Goal: Transaction & Acquisition: Purchase product/service

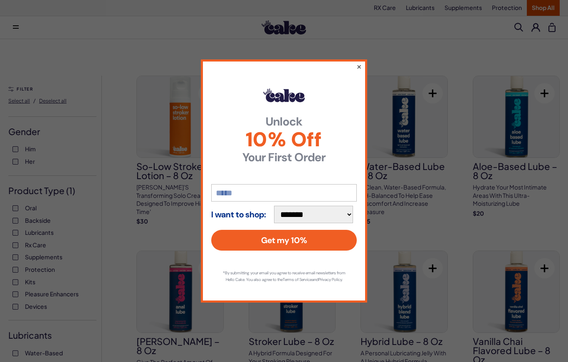
click at [360, 62] on button "×" at bounding box center [358, 67] width 5 height 10
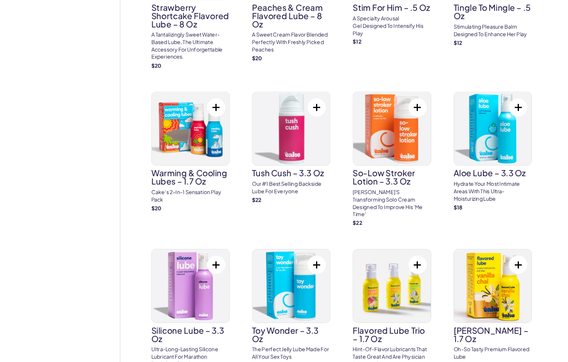
scroll to position [509, 0]
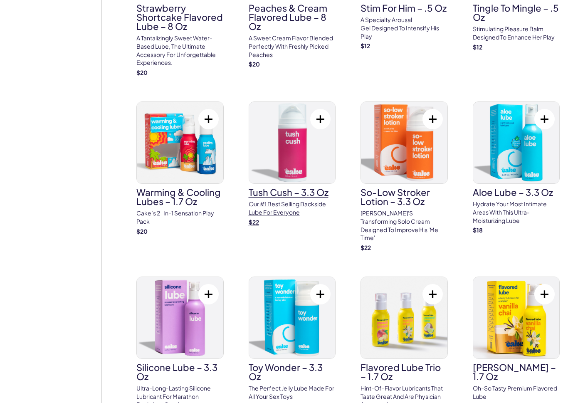
click at [301, 146] on img at bounding box center [292, 143] width 87 height 82
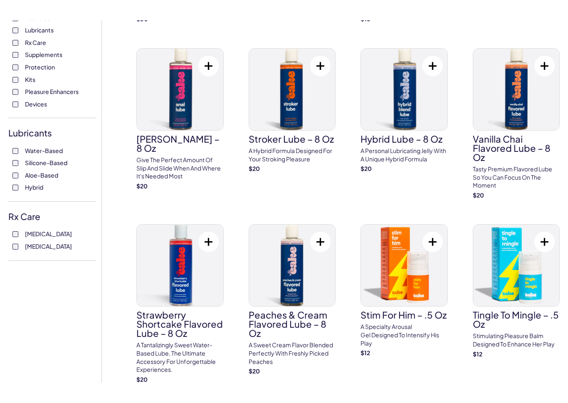
scroll to position [223, 0]
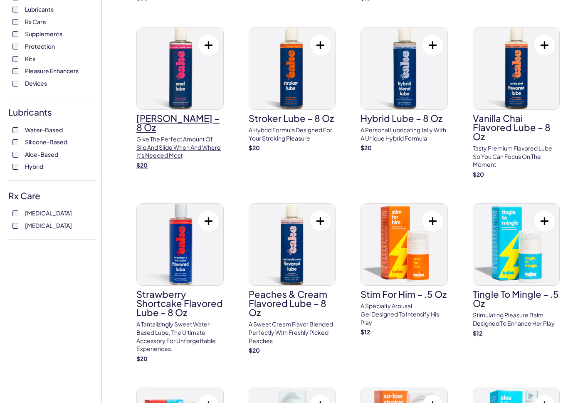
click at [182, 75] on img at bounding box center [180, 69] width 87 height 82
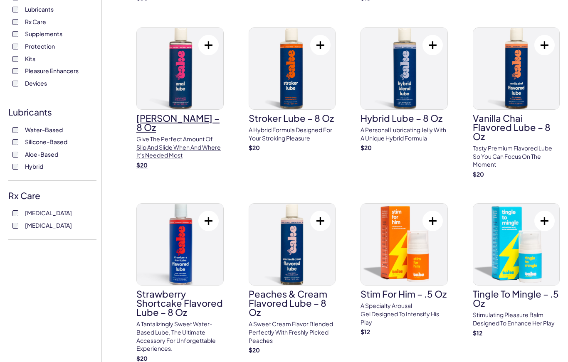
scroll to position [223, 0]
click at [173, 137] on p "Give the perfect amount of slip and slide when and where it's needed most" at bounding box center [179, 148] width 87 height 25
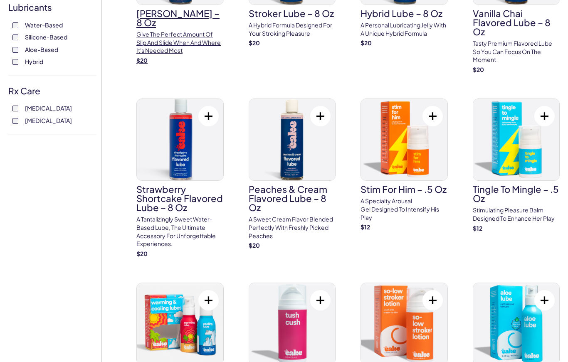
scroll to position [324, 0]
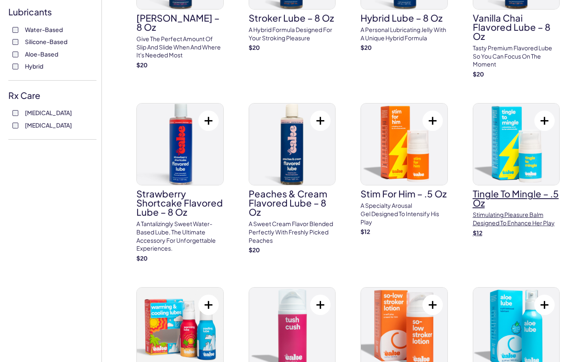
click at [534, 146] on img at bounding box center [516, 145] width 87 height 82
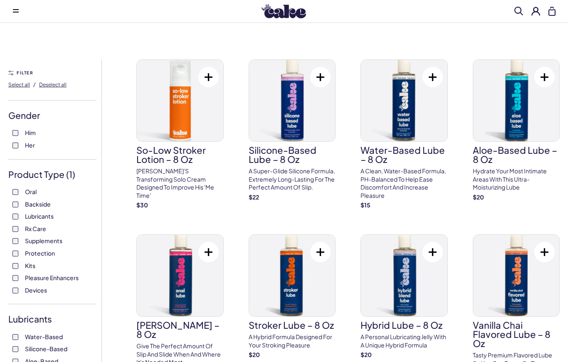
scroll to position [0, 0]
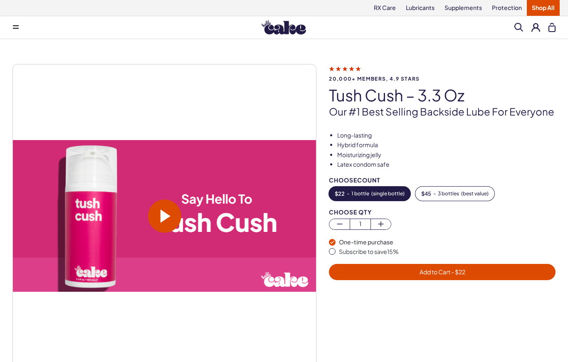
click at [171, 216] on span at bounding box center [164, 216] width 33 height 33
click at [177, 245] on video at bounding box center [164, 216] width 303 height 152
click at [169, 215] on span at bounding box center [166, 216] width 10 height 13
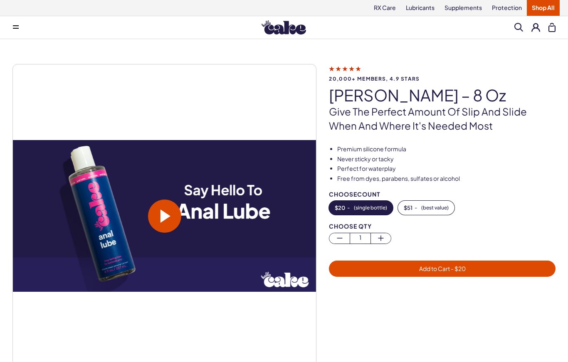
click at [171, 216] on span at bounding box center [164, 216] width 33 height 33
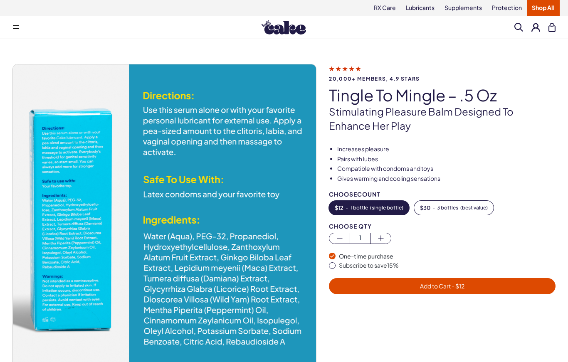
click at [272, 165] on img at bounding box center [164, 215] width 303 height 303
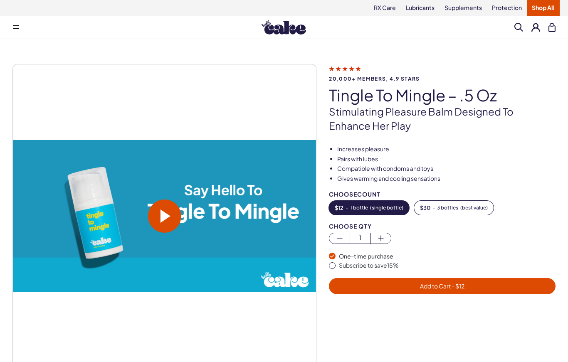
click at [163, 215] on span at bounding box center [166, 216] width 10 height 13
